Goal: Task Accomplishment & Management: Manage account settings

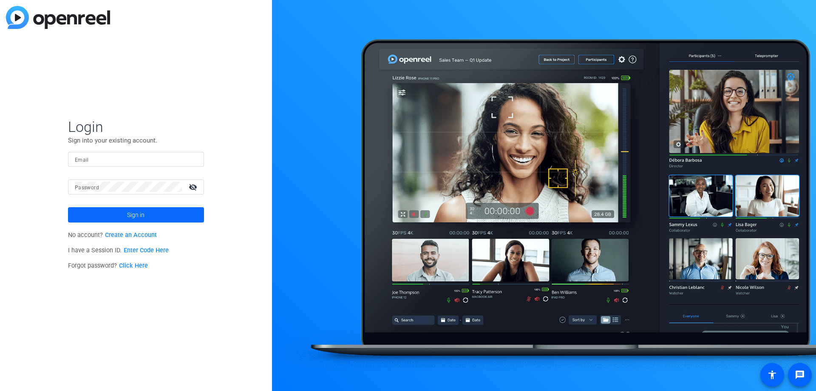
type input "[EMAIL_ADDRESS][DOMAIN_NAME]"
click at [161, 215] on span at bounding box center [136, 214] width 136 height 20
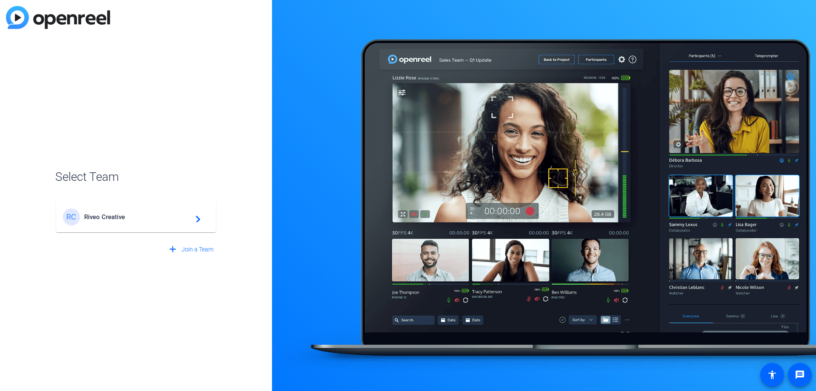
click at [163, 216] on span "Riveo Creative" at bounding box center [137, 217] width 106 height 8
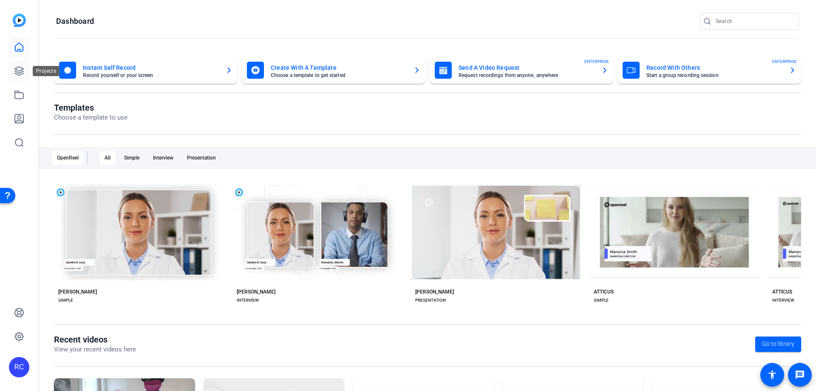
click at [19, 64] on link at bounding box center [19, 71] width 20 height 20
